Goal: Task Accomplishment & Management: Manage account settings

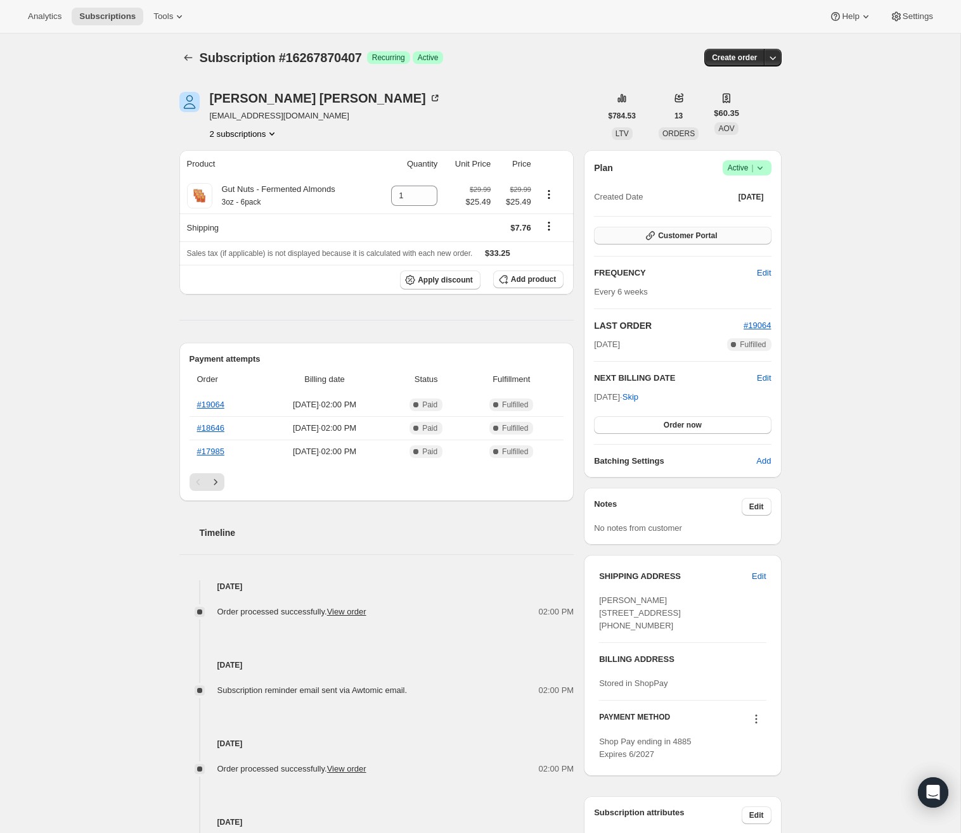
click at [700, 239] on span "Customer Portal" at bounding box center [687, 236] width 59 height 10
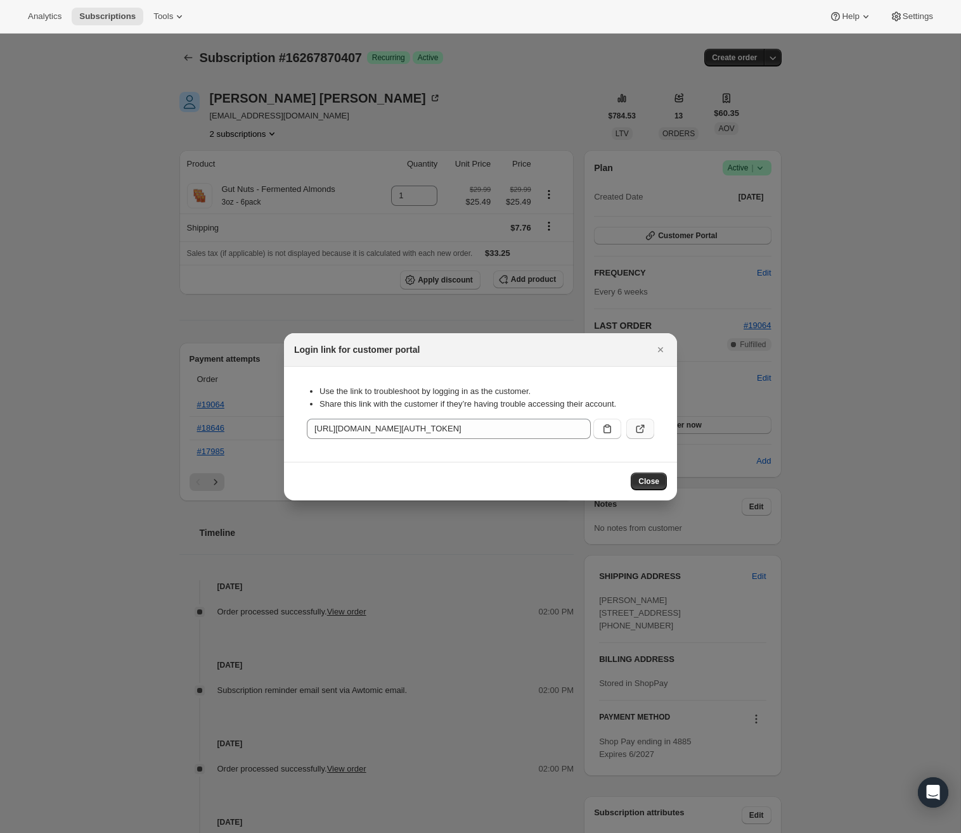
click at [645, 429] on icon ":rc0:" at bounding box center [640, 429] width 13 height 13
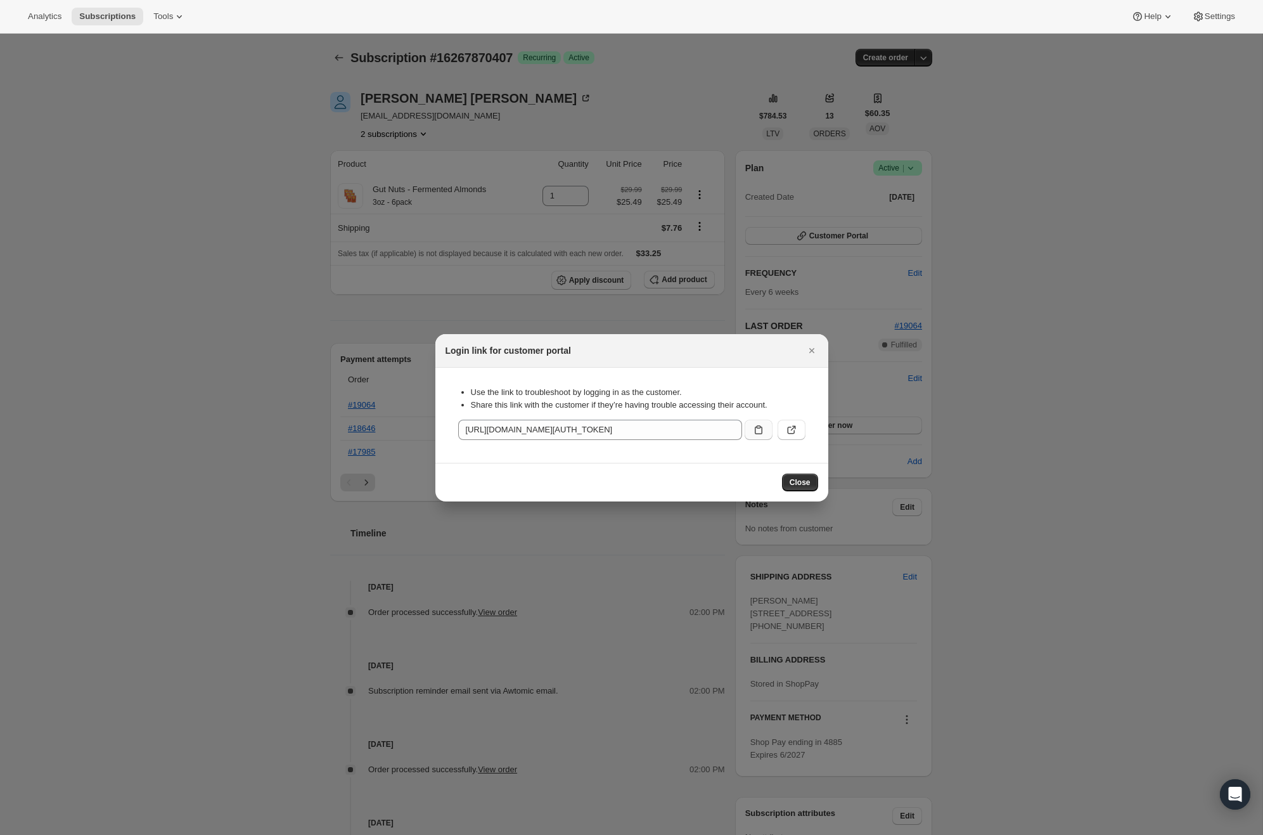
click at [761, 429] on icon ":rc0:" at bounding box center [758, 429] width 13 height 13
click at [807, 481] on span "Close" at bounding box center [800, 482] width 21 height 10
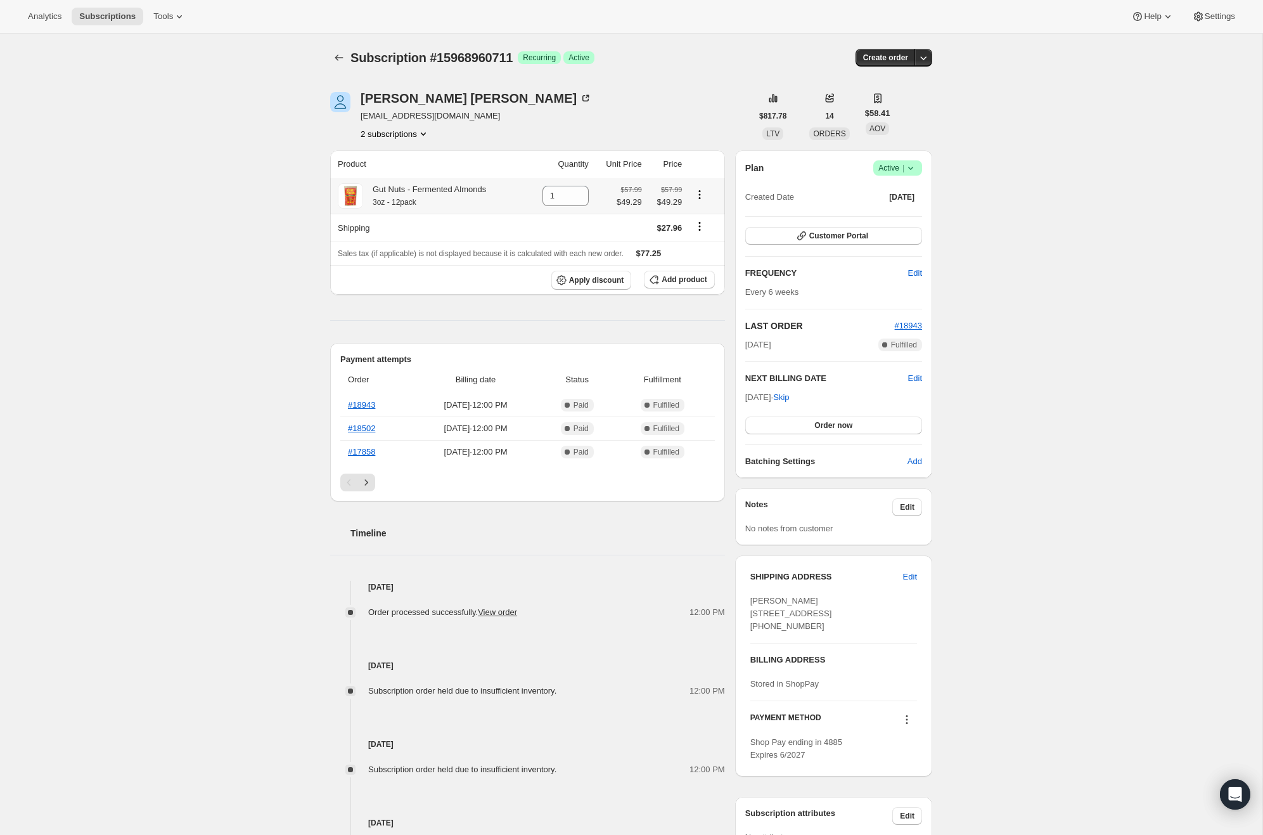
click at [418, 134] on button "2 subscriptions" at bounding box center [395, 133] width 69 height 13
click at [384, 176] on span "16267870407" at bounding box center [376, 179] width 51 height 10
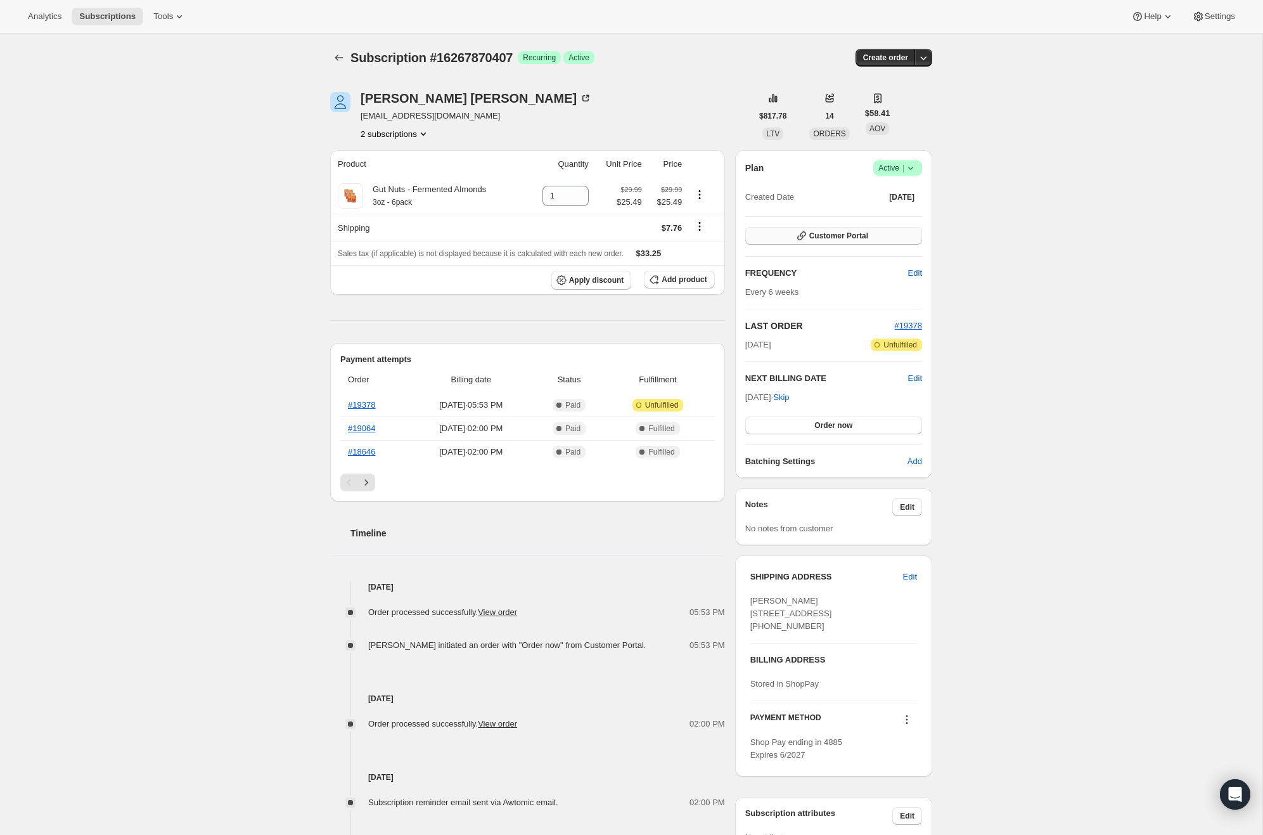
click at [826, 227] on button "Customer Portal" at bounding box center [833, 236] width 177 height 18
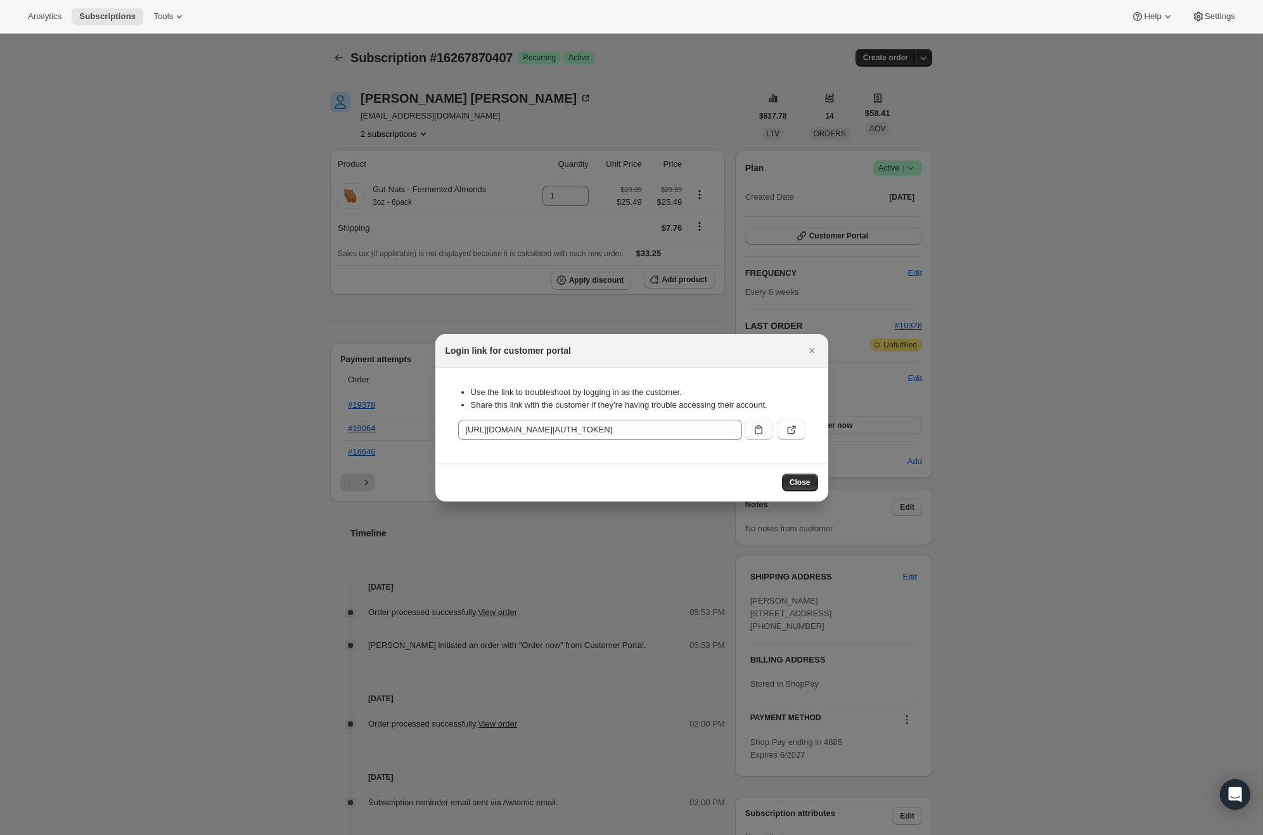
click at [757, 430] on icon ":reb:" at bounding box center [758, 429] width 13 height 13
click at [800, 484] on span "Close" at bounding box center [800, 482] width 21 height 10
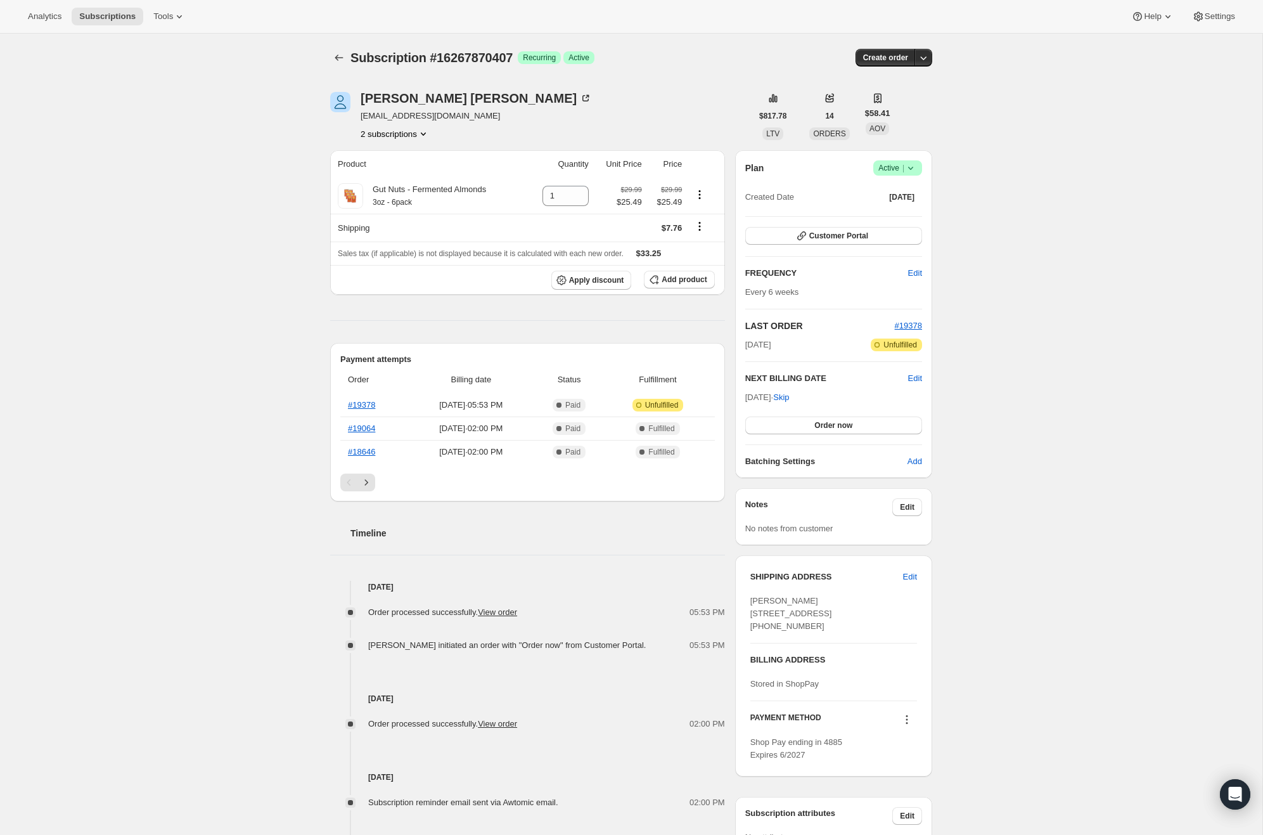
click at [401, 132] on button "2 subscriptions" at bounding box center [395, 133] width 69 height 13
click at [390, 156] on span "15968960711" at bounding box center [375, 157] width 51 height 10
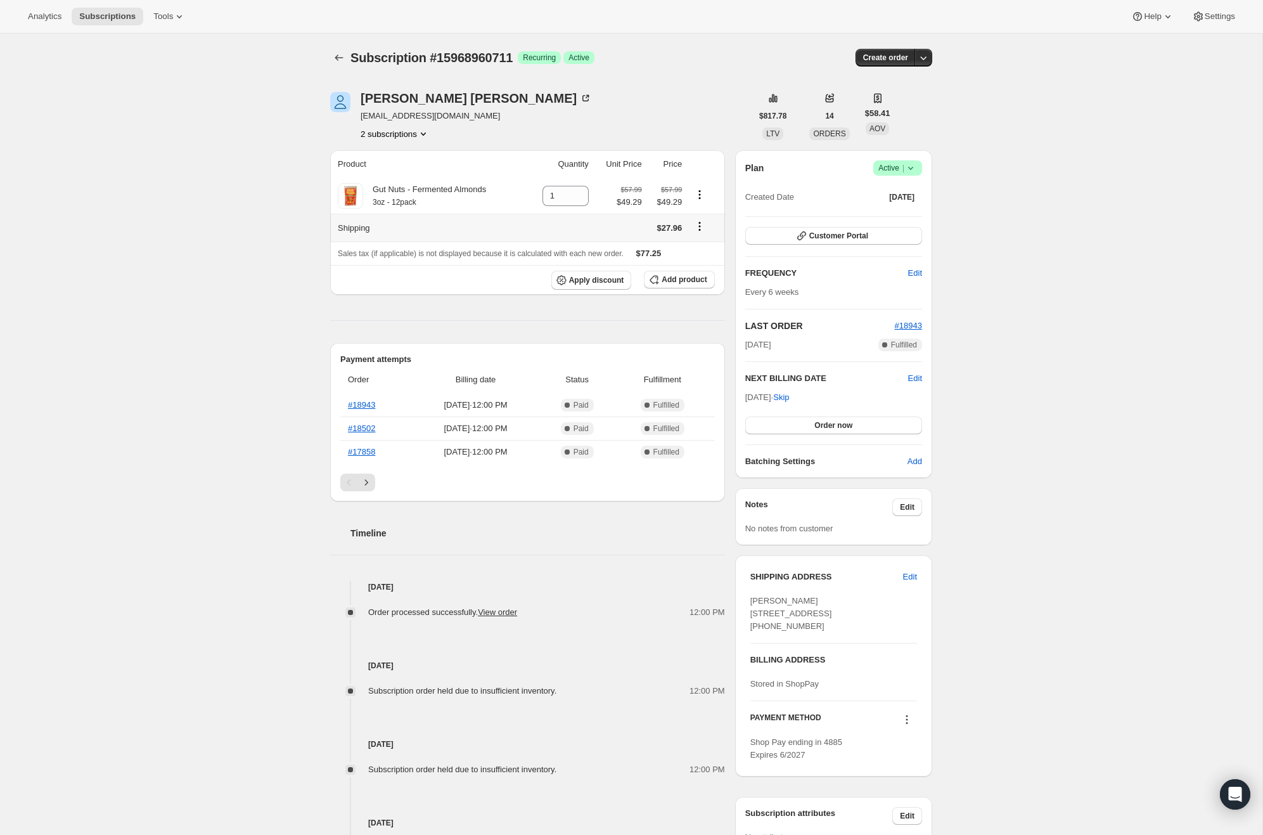
click at [704, 226] on icon "Shipping actions" at bounding box center [699, 226] width 13 height 13
click at [700, 248] on span "Edit shipping rate" at bounding box center [698, 251] width 63 height 10
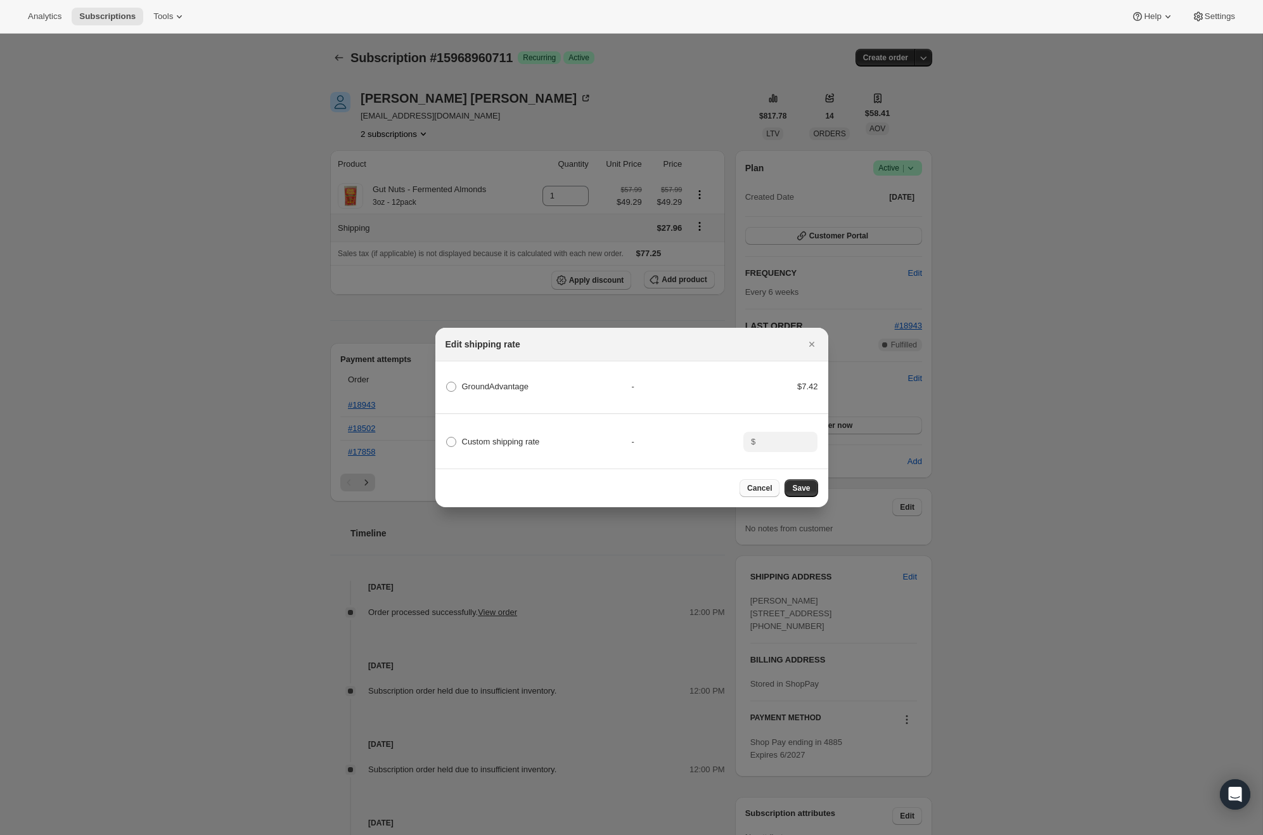
click at [757, 491] on span "Cancel" at bounding box center [759, 488] width 25 height 10
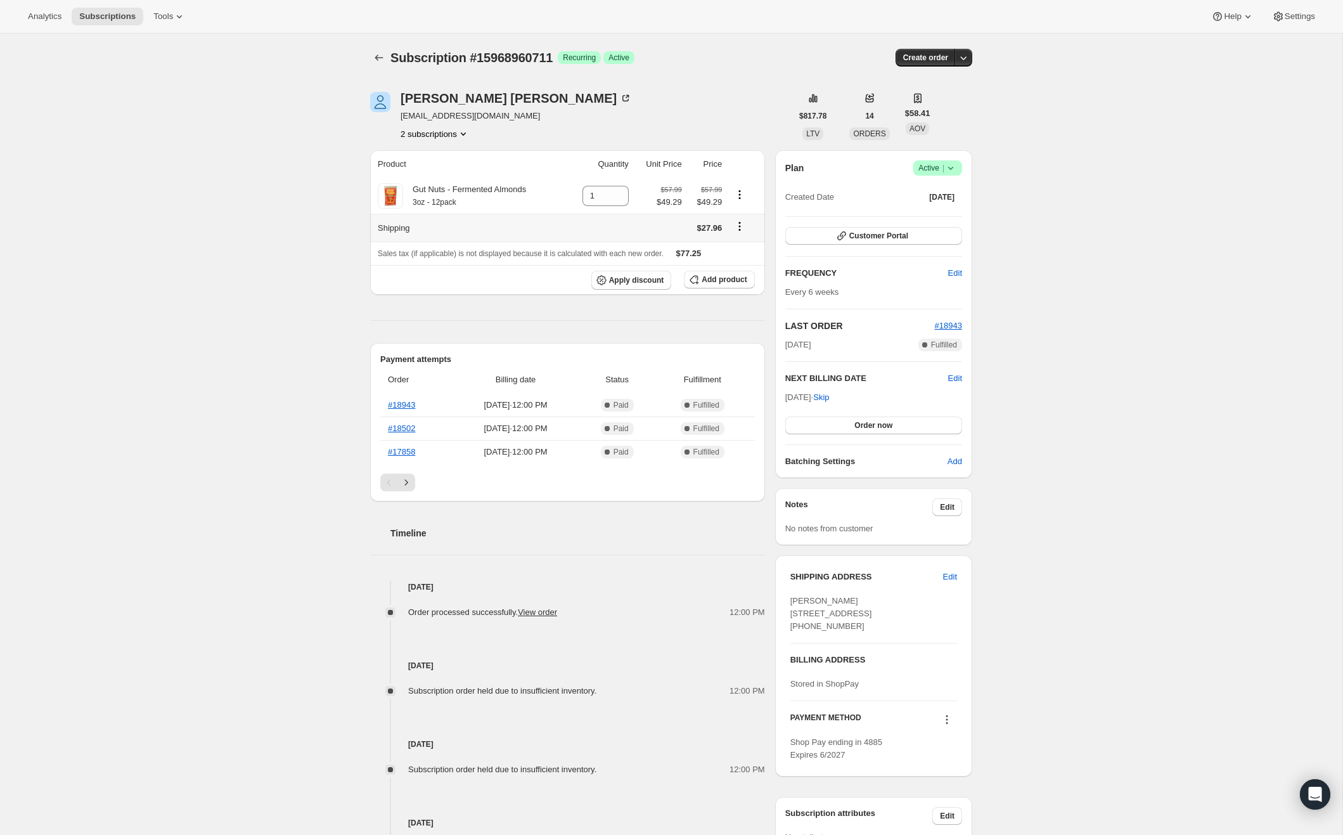
click at [740, 232] on icon "Shipping actions" at bounding box center [739, 226] width 13 height 13
click at [740, 246] on span "Edit shipping rate" at bounding box center [738, 251] width 63 height 10
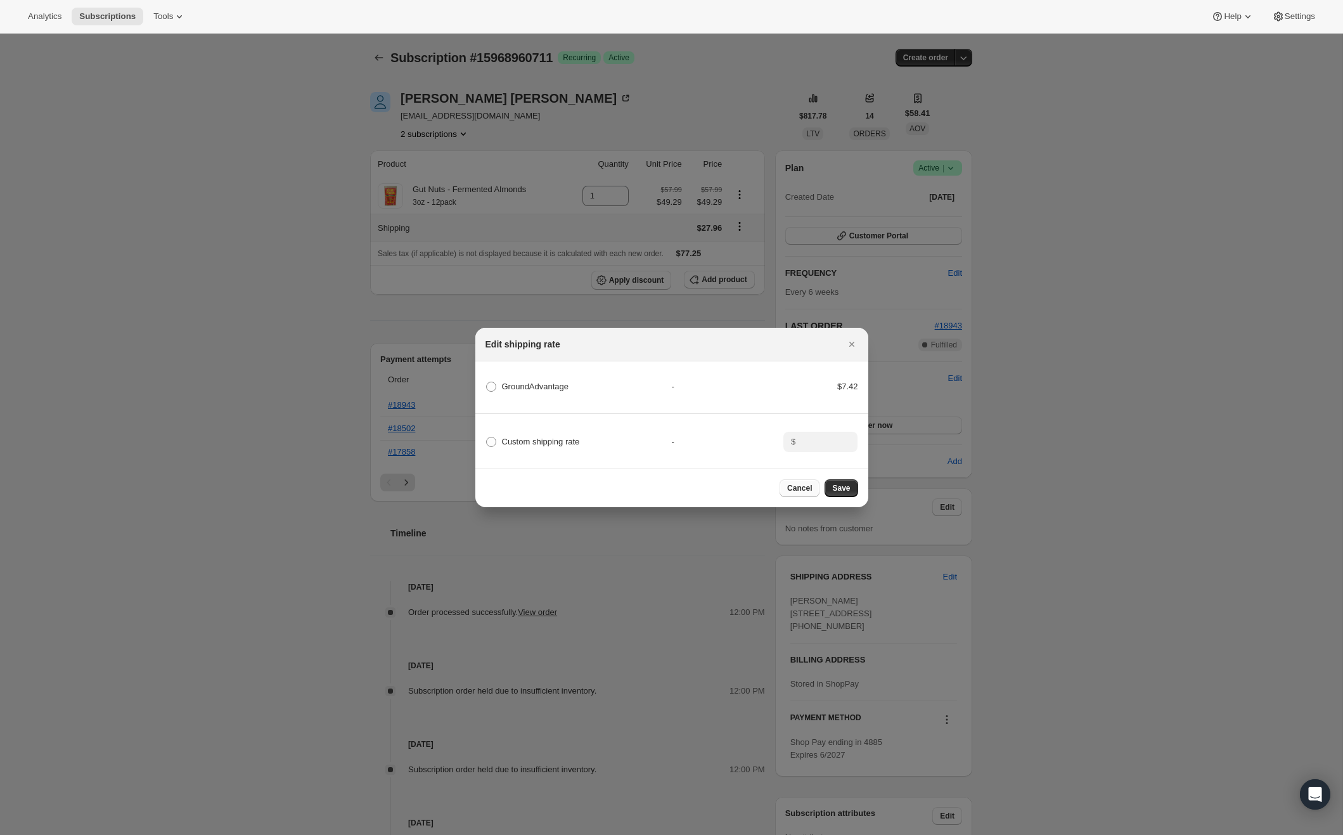
click at [800, 492] on span "Cancel" at bounding box center [799, 488] width 25 height 10
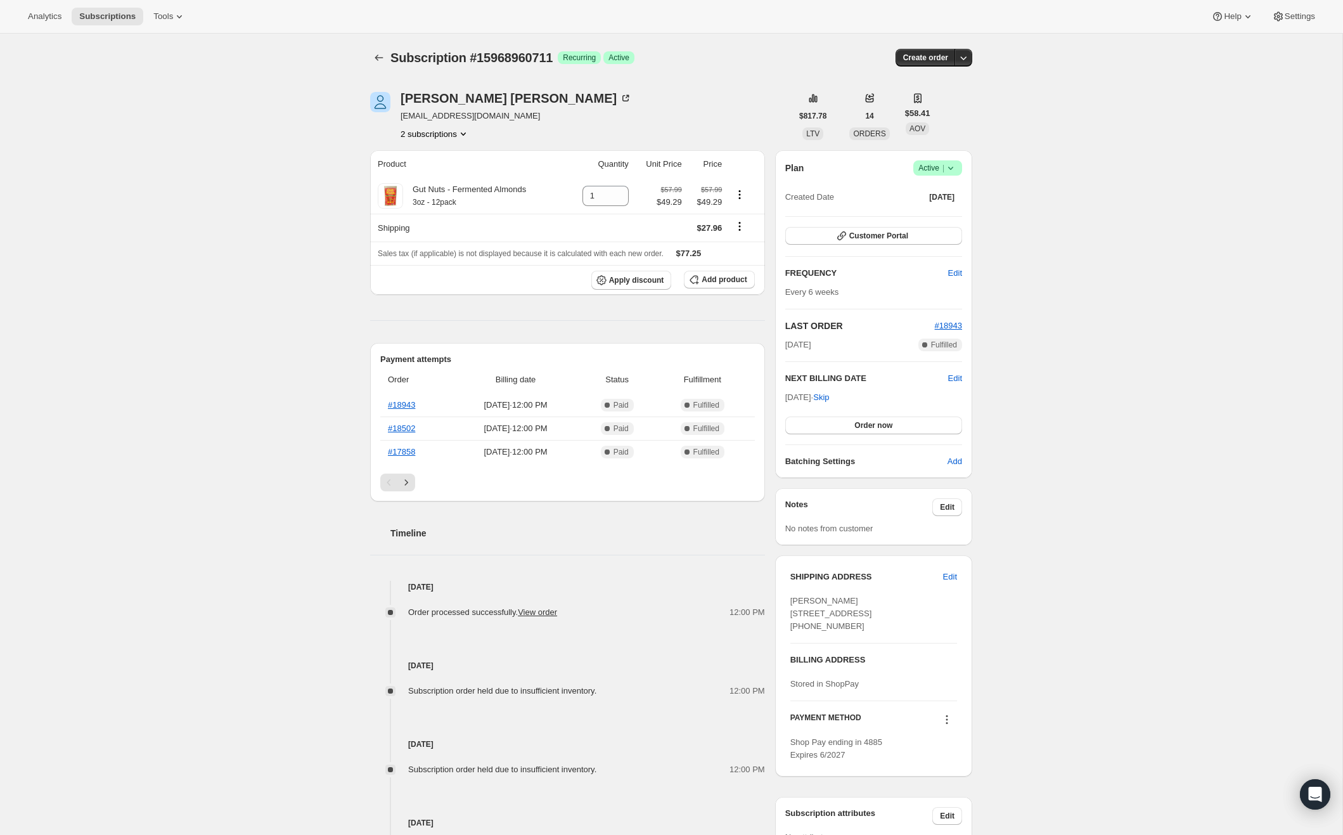
click at [448, 132] on button "2 subscriptions" at bounding box center [435, 133] width 69 height 13
click at [435, 176] on span "16267870407" at bounding box center [416, 179] width 51 height 10
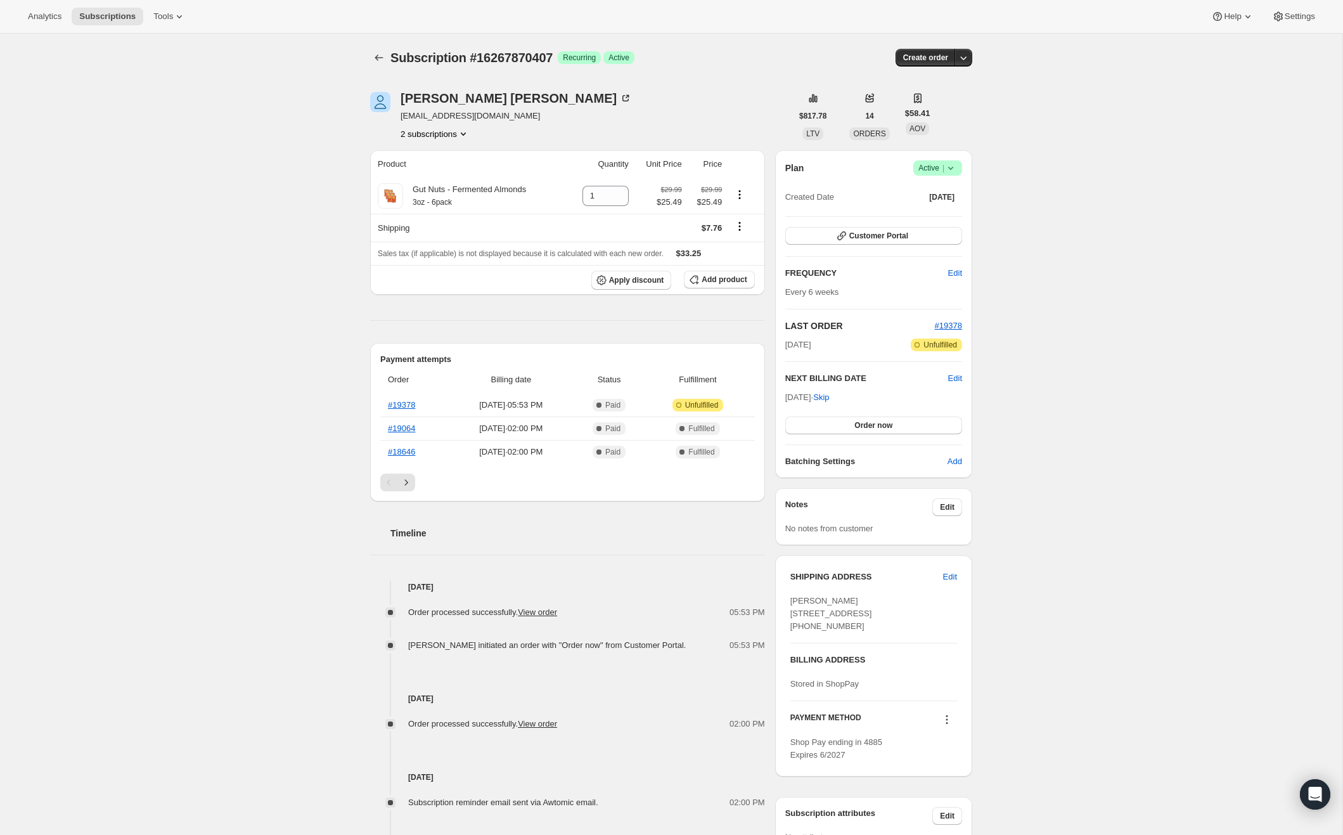
click at [439, 135] on button "2 subscriptions" at bounding box center [435, 133] width 69 height 13
click at [418, 160] on span "15968960711" at bounding box center [415, 157] width 51 height 10
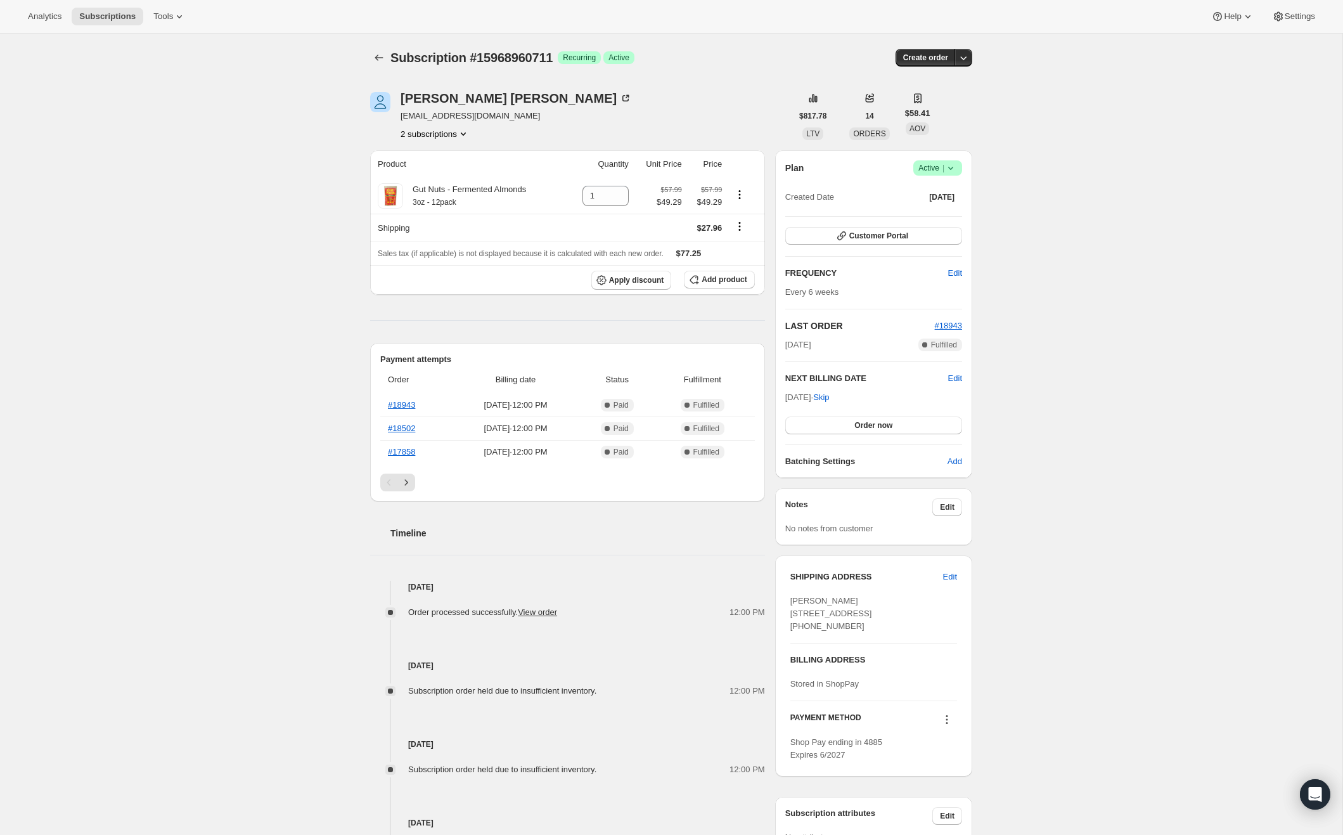
click at [460, 131] on button "2 subscriptions" at bounding box center [435, 133] width 69 height 13
click at [438, 175] on span "16267870407" at bounding box center [416, 179] width 51 height 10
